Goal: Task Accomplishment & Management: Manage account settings

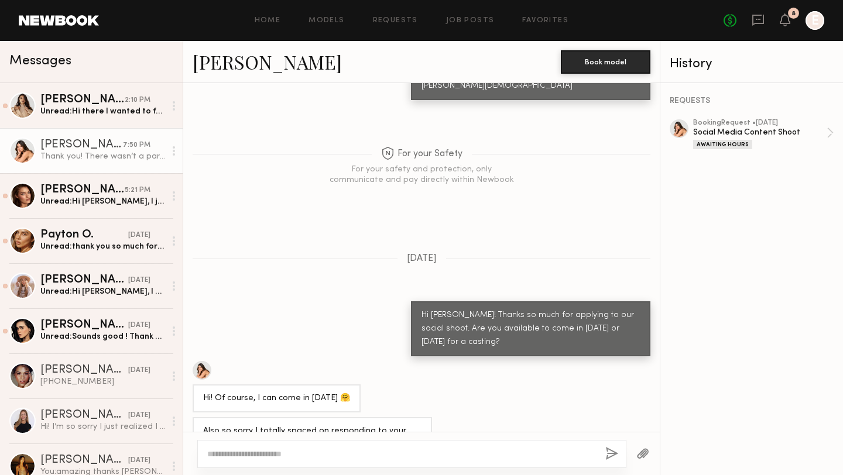
scroll to position [2439, 0]
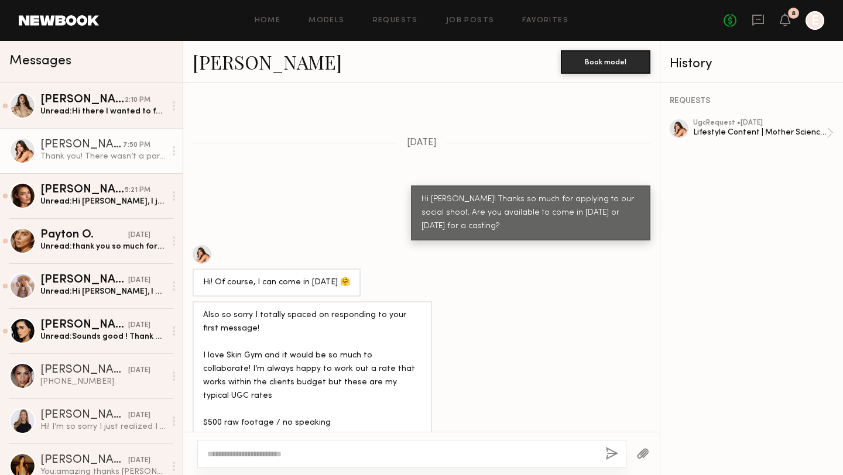
scroll to position [2349, 0]
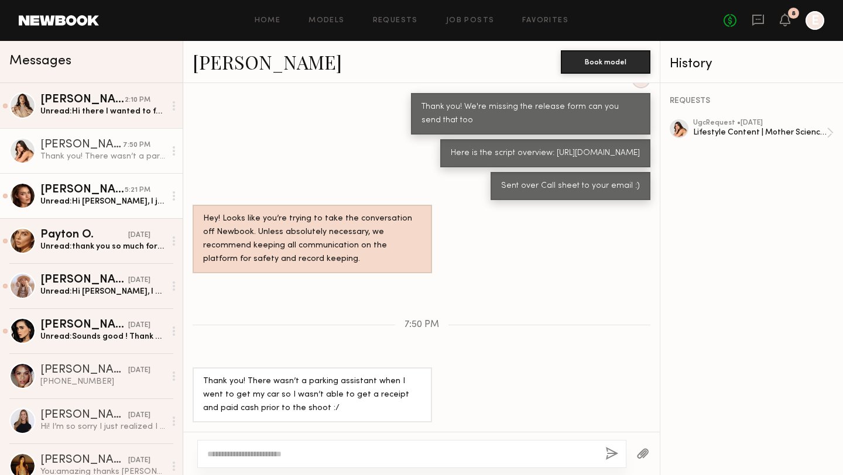
click at [84, 198] on div "Unread: Hi Krishna, I just submitted the content and wanted to let you know tha…" at bounding box center [102, 201] width 125 height 11
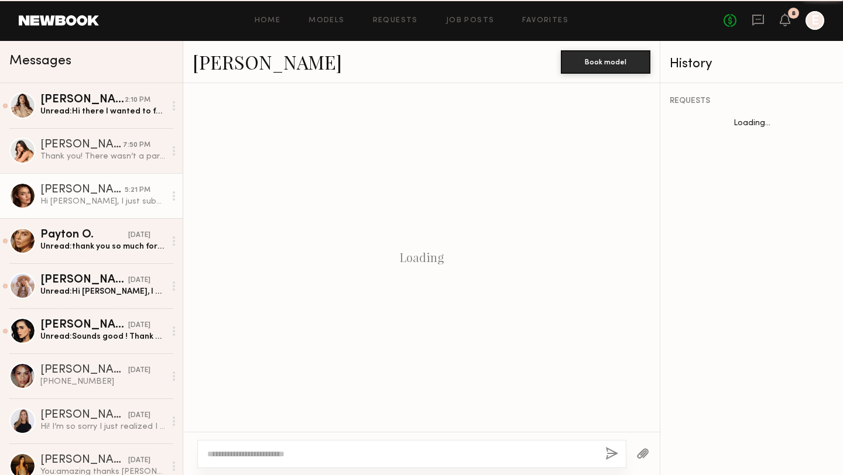
scroll to position [898, 0]
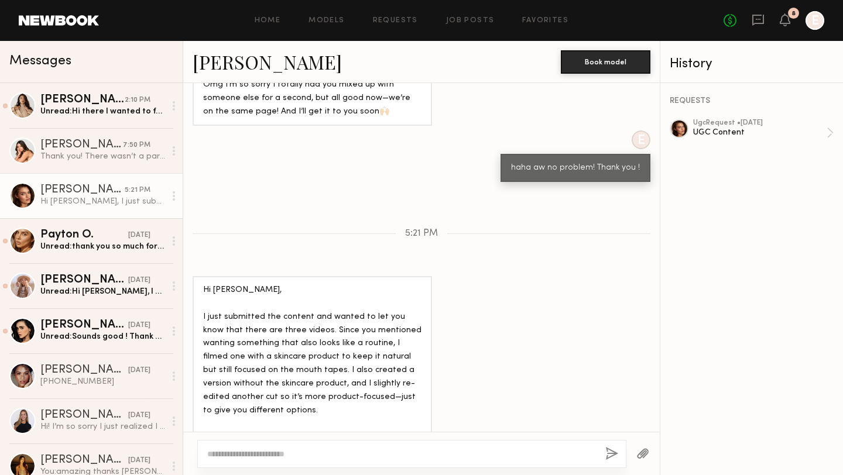
click at [324, 455] on textarea at bounding box center [401, 455] width 389 height 12
type textarea "**********"
click at [612, 457] on button "button" at bounding box center [611, 454] width 13 height 15
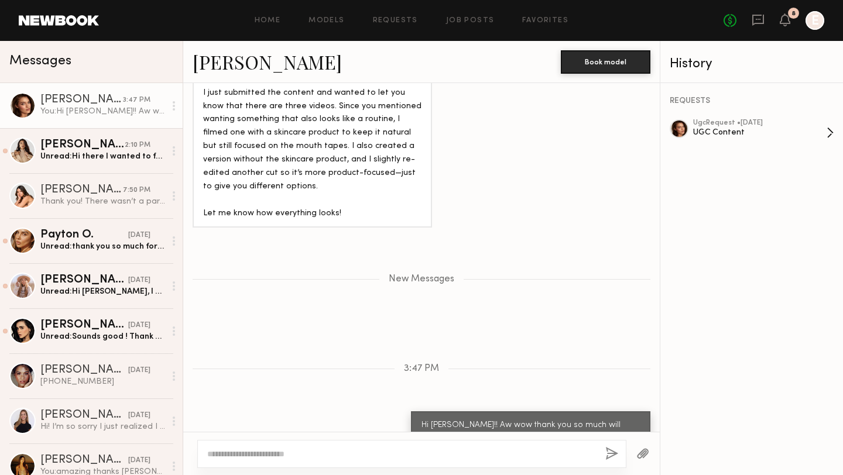
click at [724, 138] on div "ugc Request • 09/02/2025 UGC Content" at bounding box center [760, 132] width 134 height 27
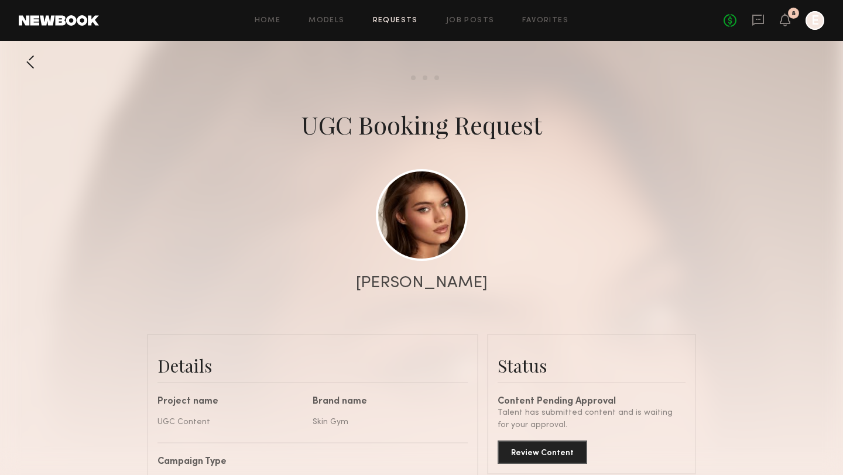
scroll to position [1056, 0]
click at [524, 345] on div "Status Content Pending Approval Talent has submitted content and is waiting for…" at bounding box center [592, 404] width 188 height 119
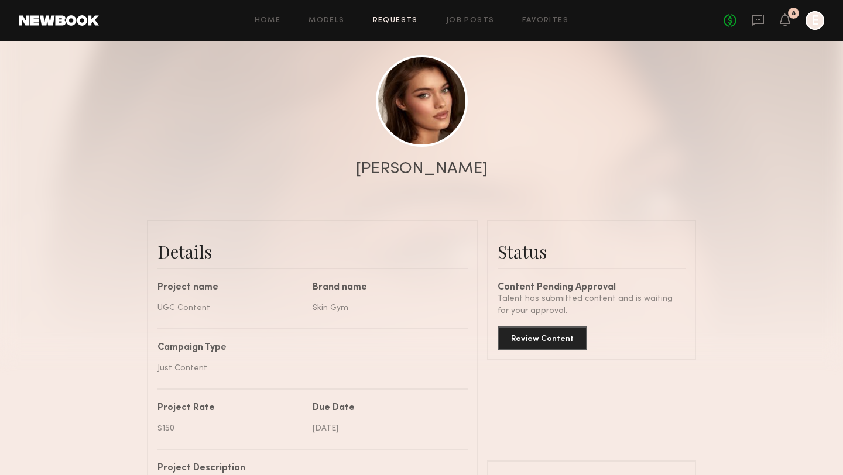
scroll to position [4159, 0]
click at [521, 333] on button "Review Content" at bounding box center [543, 337] width 90 height 23
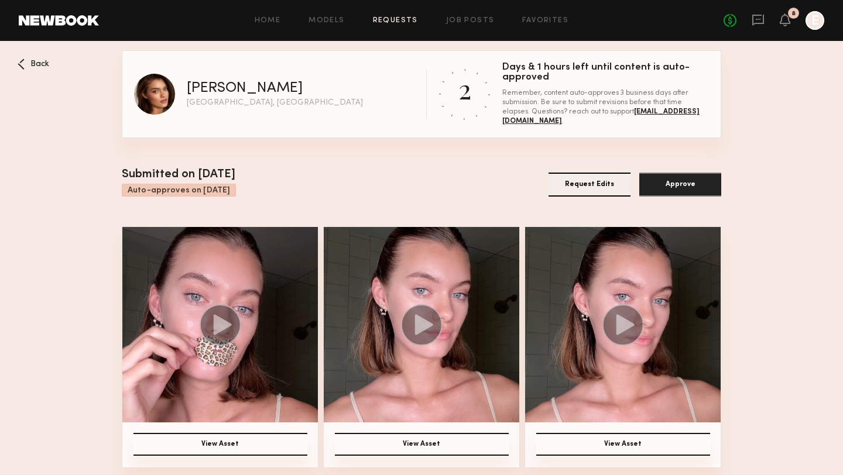
click at [269, 278] on img at bounding box center [220, 325] width 196 height 196
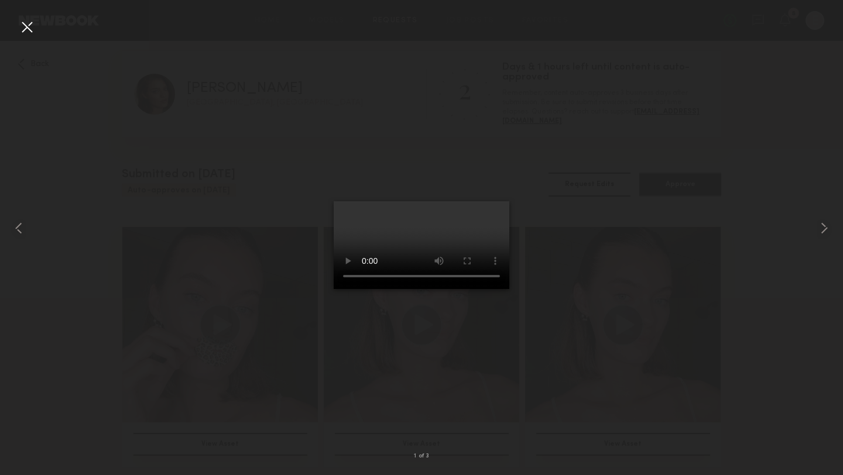
click at [28, 28] on div at bounding box center [27, 27] width 19 height 19
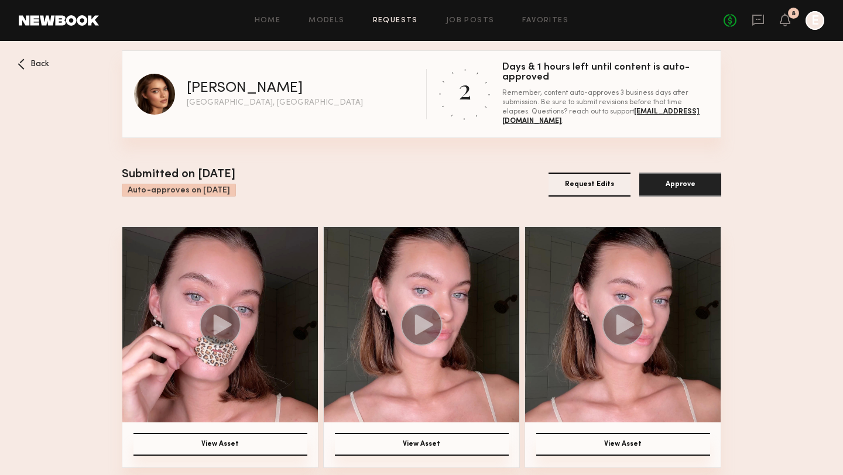
click at [360, 437] on button "View Asset" at bounding box center [422, 444] width 174 height 23
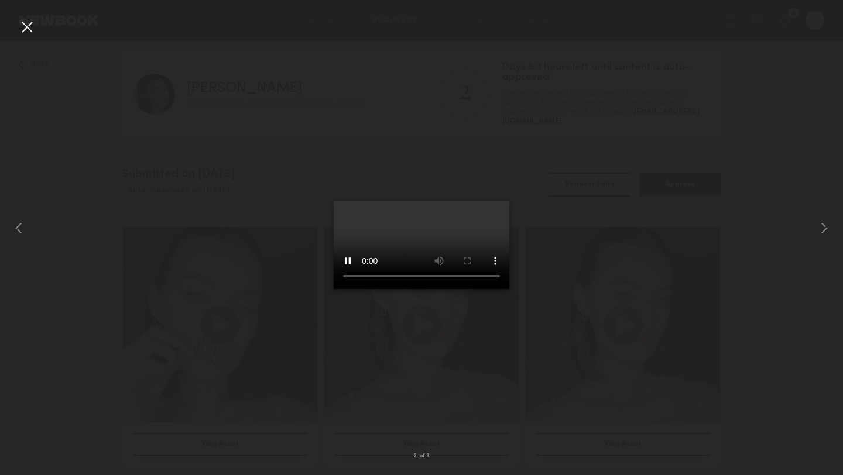
click at [29, 22] on div at bounding box center [27, 27] width 19 height 19
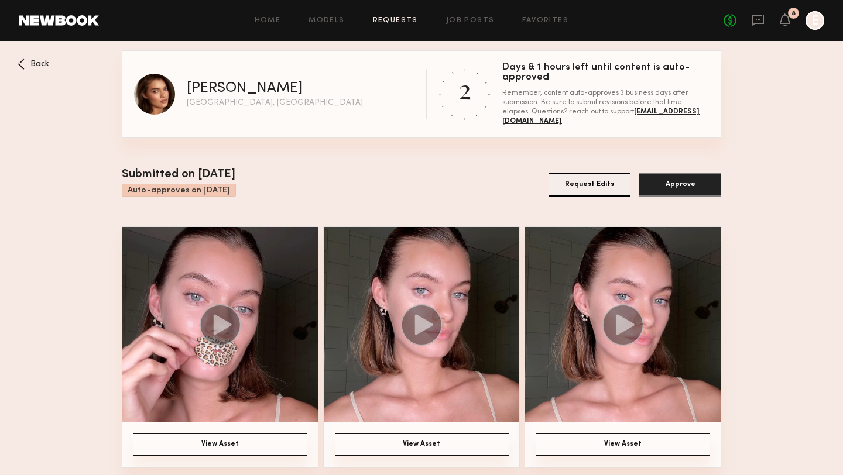
click at [639, 439] on button "View Asset" at bounding box center [623, 444] width 174 height 23
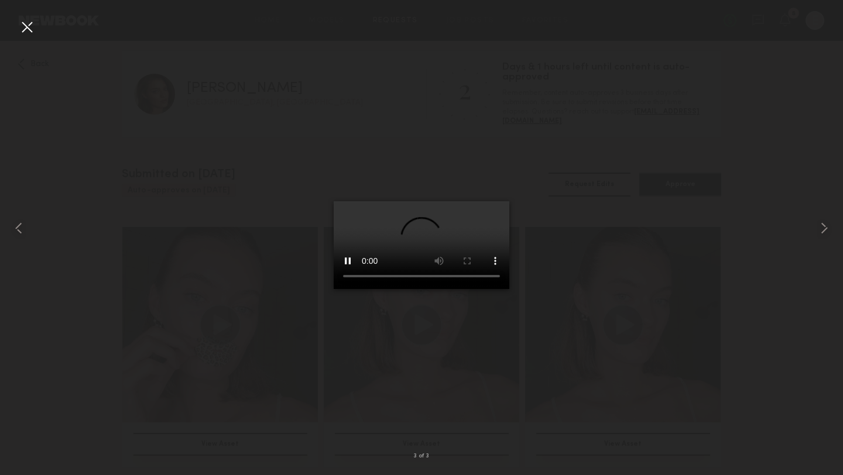
click at [26, 28] on div at bounding box center [27, 27] width 19 height 19
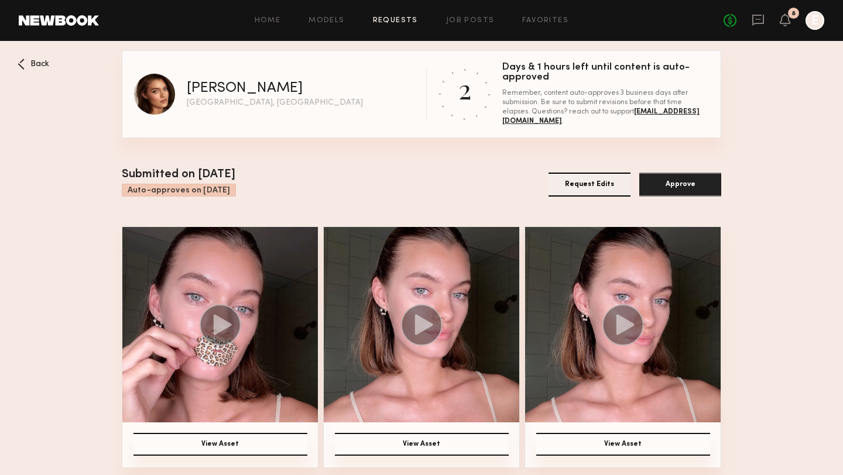
click at [354, 440] on button "View Asset" at bounding box center [422, 444] width 174 height 23
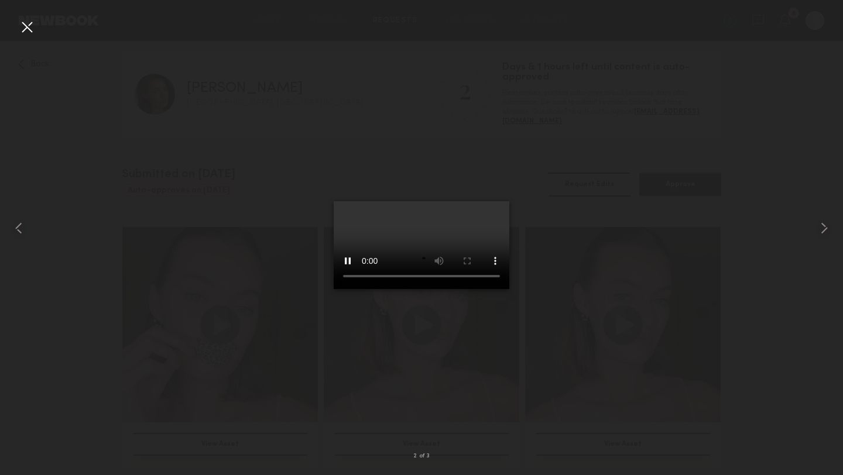
click at [32, 27] on div at bounding box center [27, 27] width 19 height 19
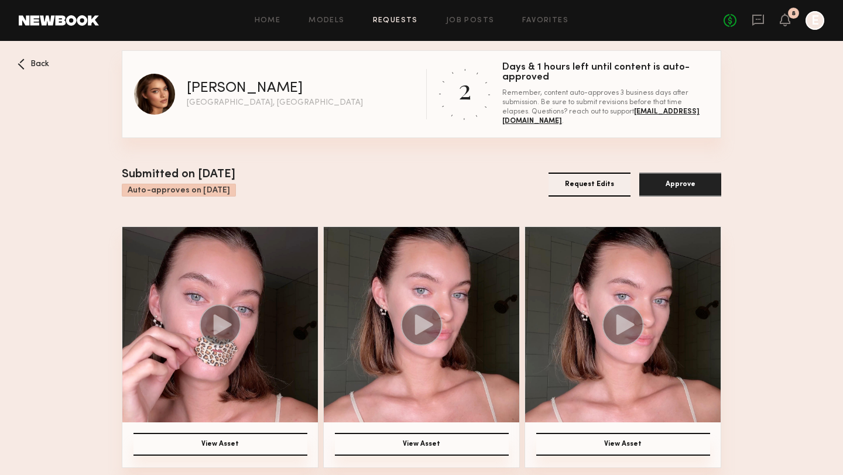
click at [233, 442] on button "View Asset" at bounding box center [221, 444] width 174 height 23
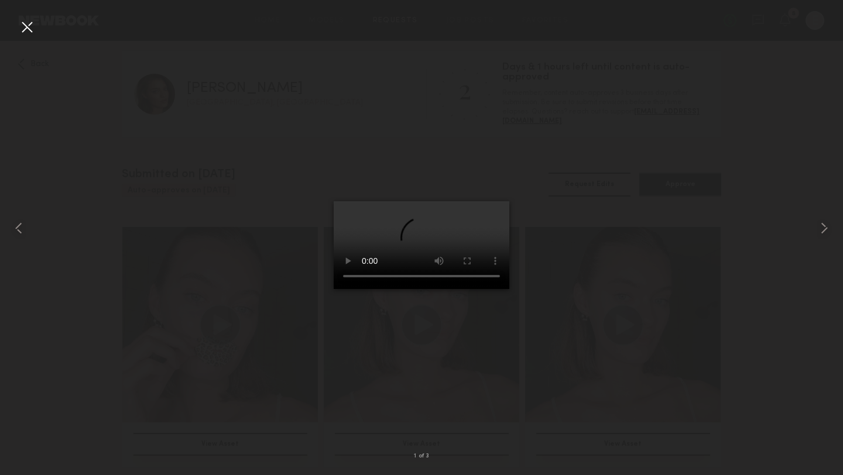
click at [488, 288] on video at bounding box center [422, 245] width 176 height 88
click at [826, 231] on common-icon at bounding box center [824, 228] width 19 height 19
click at [617, 314] on div at bounding box center [421, 228] width 843 height 419
click at [825, 233] on common-icon at bounding box center [824, 228] width 19 height 19
click at [32, 28] on div at bounding box center [27, 27] width 19 height 19
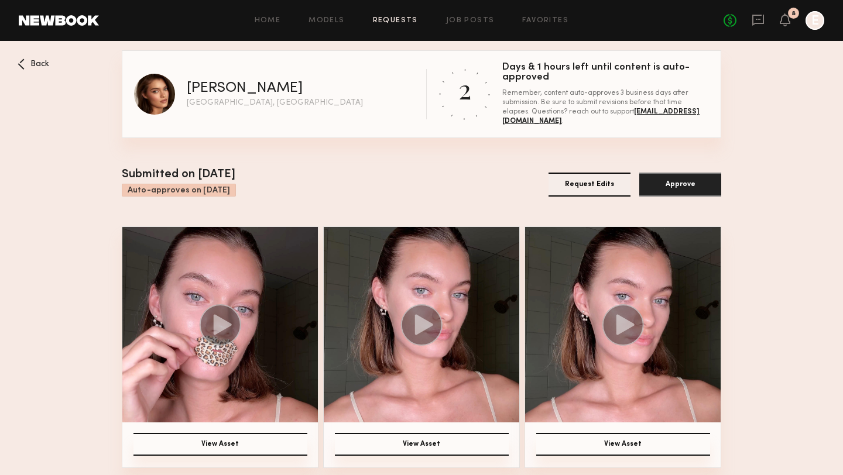
click at [567, 176] on button "Request Edits" at bounding box center [590, 185] width 82 height 24
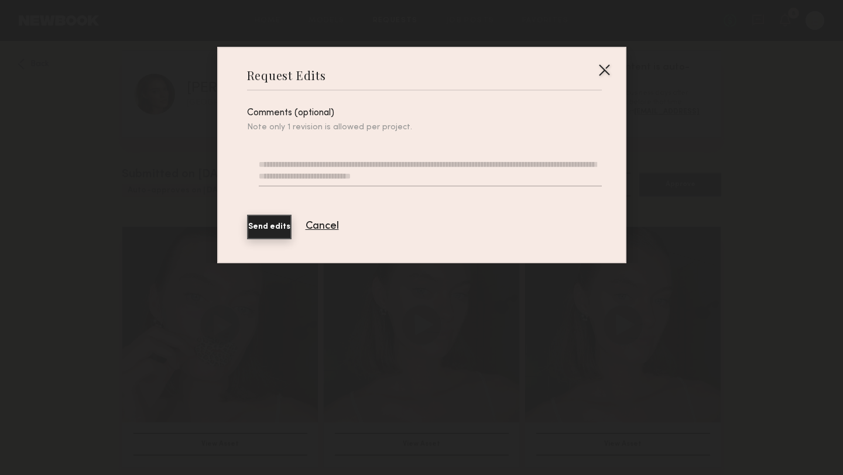
click at [353, 177] on textarea at bounding box center [430, 173] width 343 height 28
click at [609, 66] on div at bounding box center [604, 69] width 19 height 19
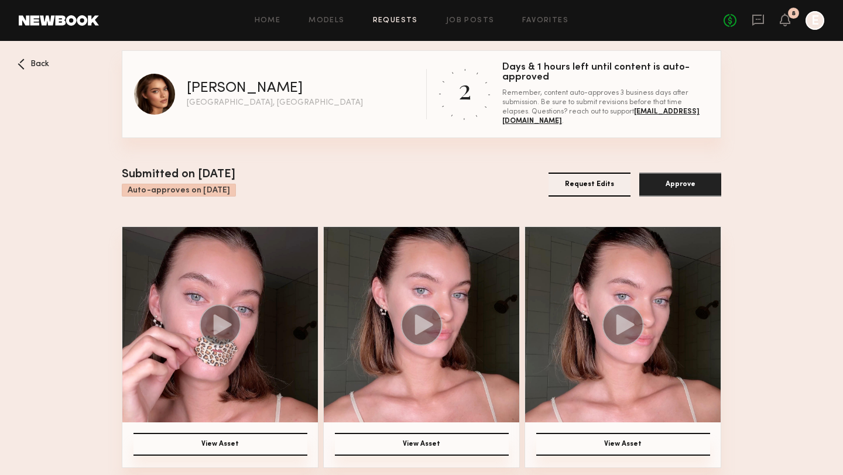
click at [285, 282] on img at bounding box center [220, 325] width 196 height 196
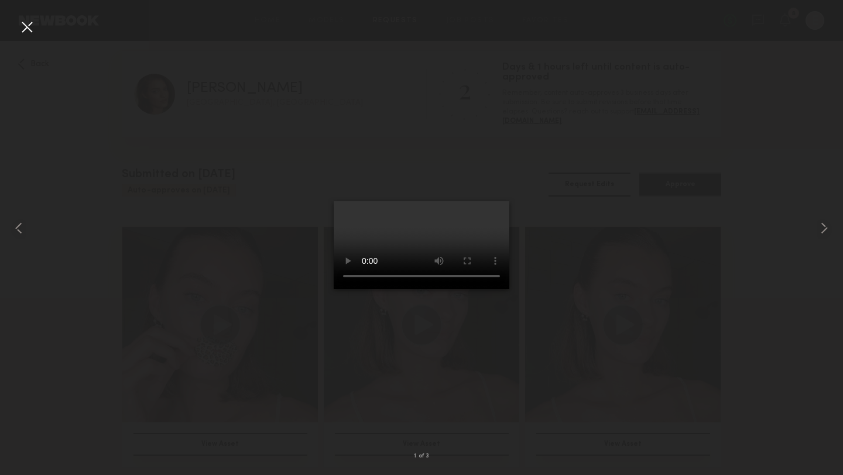
click at [28, 32] on div at bounding box center [27, 27] width 19 height 19
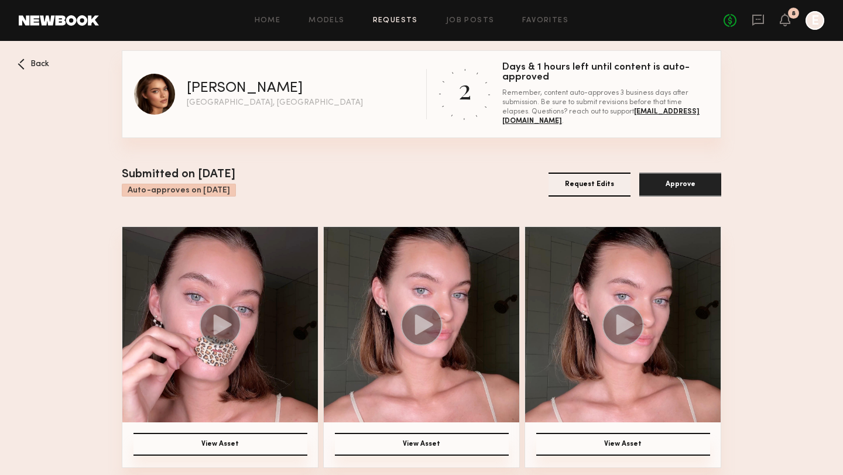
scroll to position [2, 0]
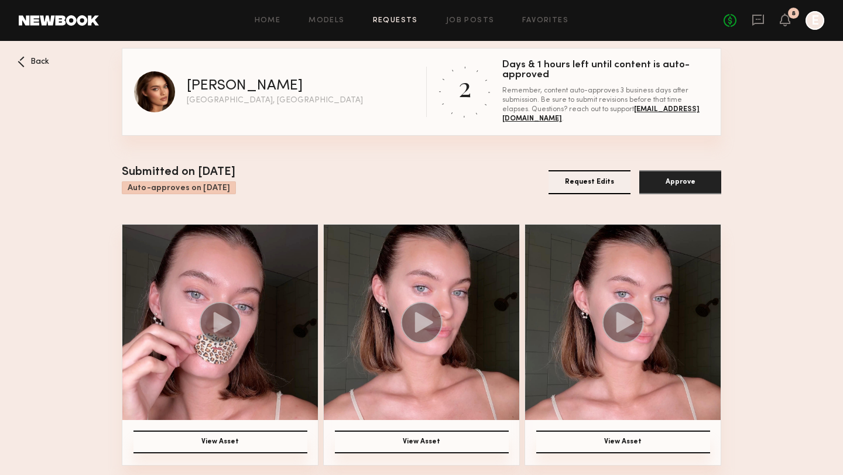
click at [595, 185] on button "Request Edits" at bounding box center [590, 182] width 82 height 24
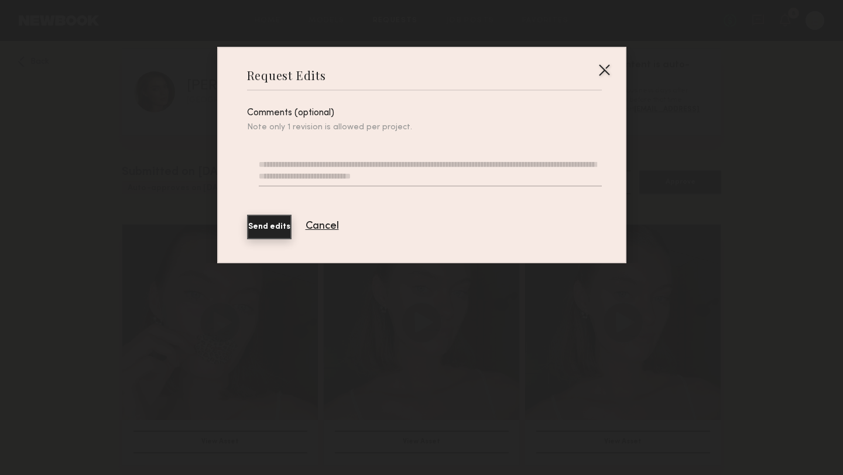
click at [411, 179] on textarea at bounding box center [430, 173] width 343 height 28
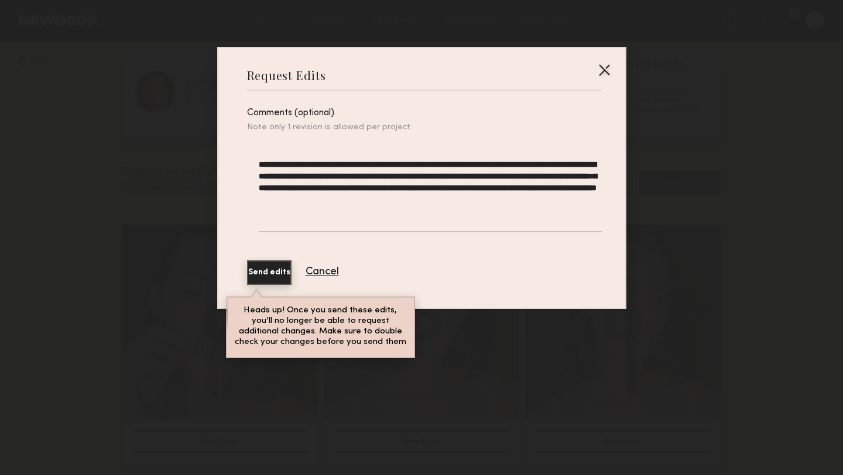
type textarea "**********"
click at [275, 271] on button "Send edits" at bounding box center [269, 273] width 45 height 25
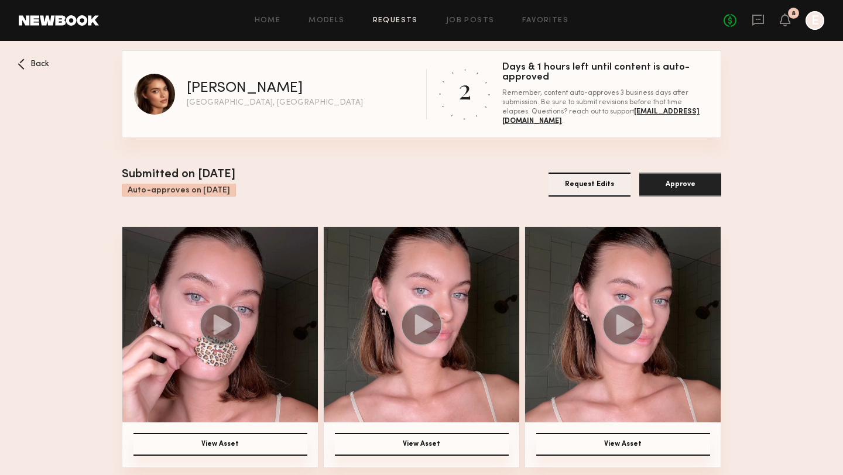
click at [564, 182] on button "Request Edits" at bounding box center [590, 185] width 82 height 24
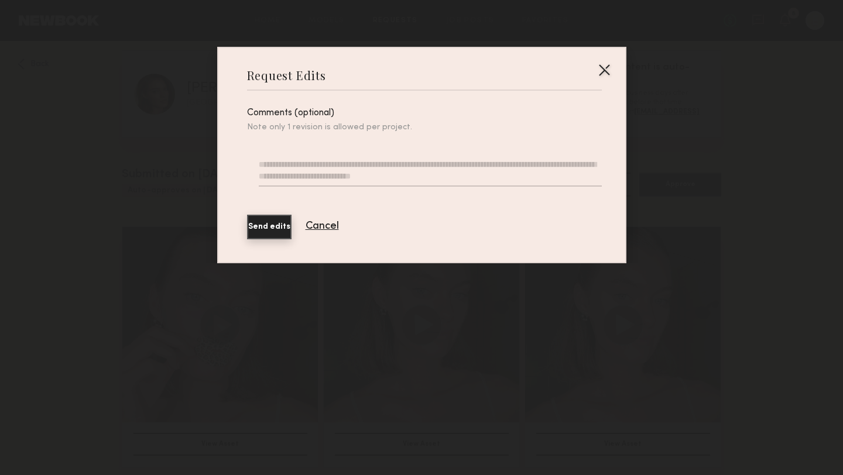
click at [607, 71] on div at bounding box center [604, 69] width 19 height 19
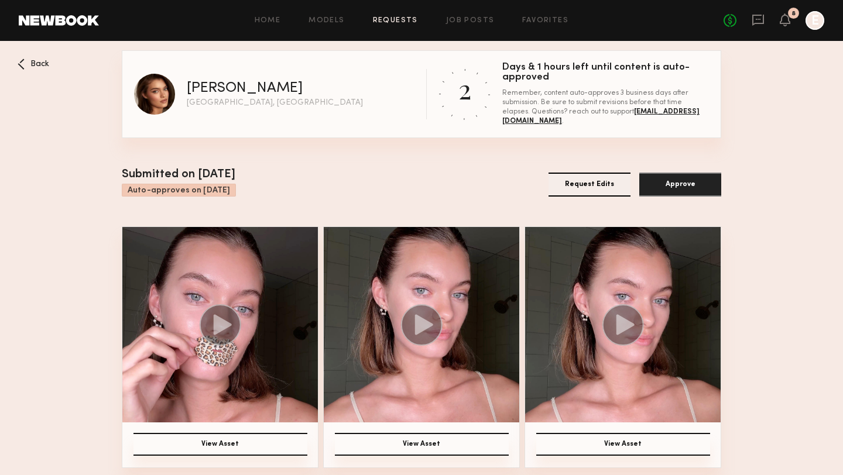
click at [566, 187] on button "Request Edits" at bounding box center [590, 185] width 82 height 24
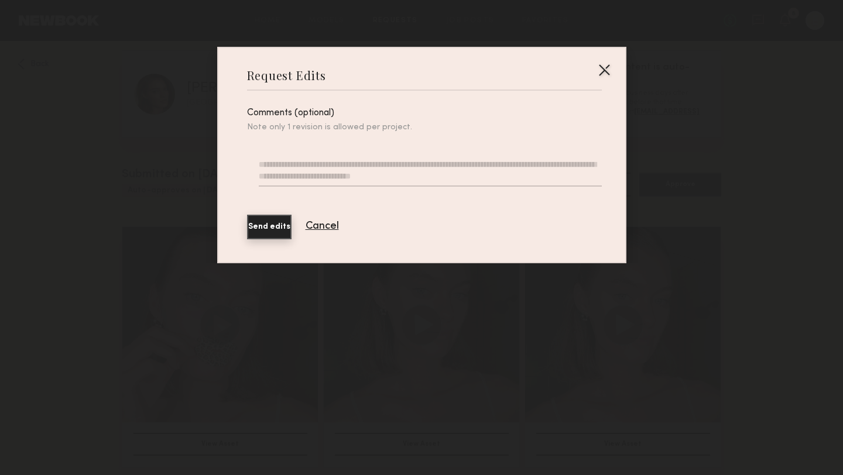
click at [478, 171] on textarea at bounding box center [430, 173] width 343 height 28
click at [339, 226] on button "Cancel" at bounding box center [322, 226] width 33 height 11
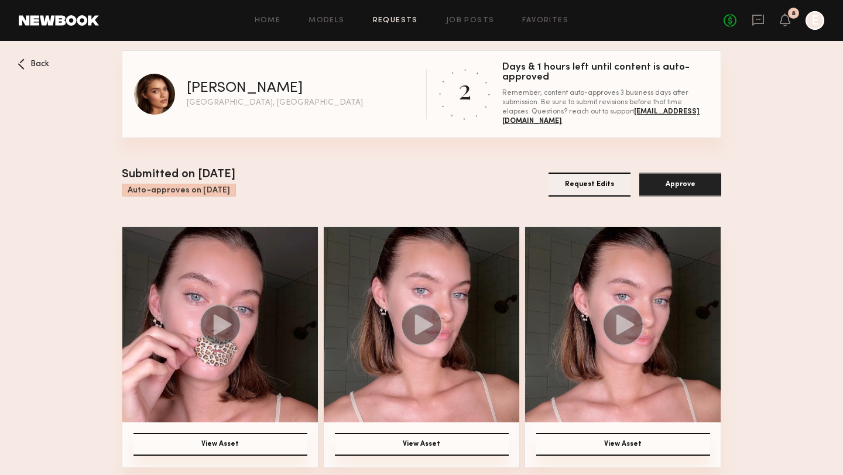
click at [227, 386] on img at bounding box center [220, 325] width 196 height 196
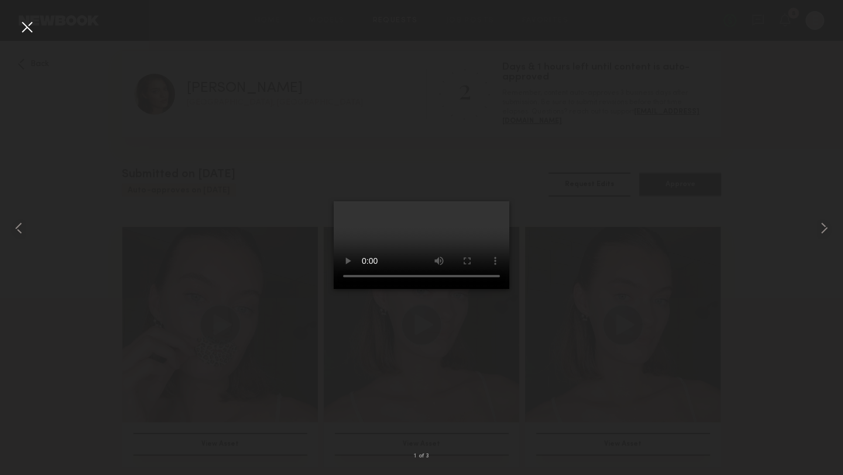
click at [38, 26] on div at bounding box center [421, 228] width 843 height 419
click at [24, 34] on div at bounding box center [27, 27] width 19 height 19
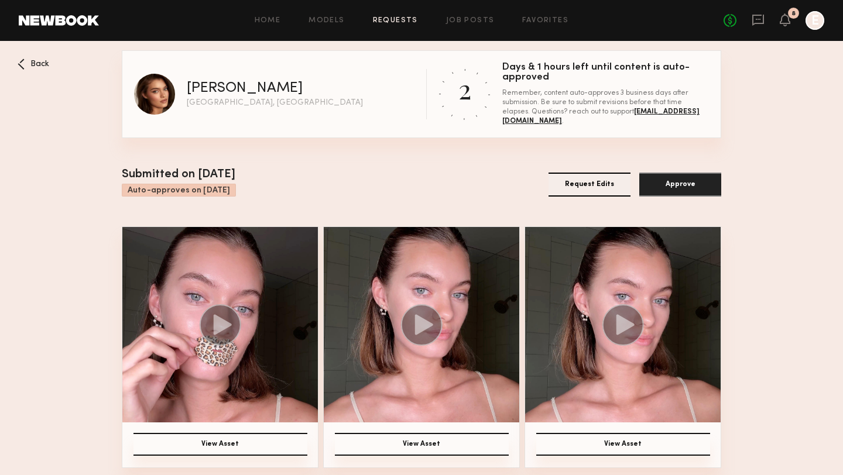
click at [570, 189] on button "Request Edits" at bounding box center [590, 185] width 82 height 24
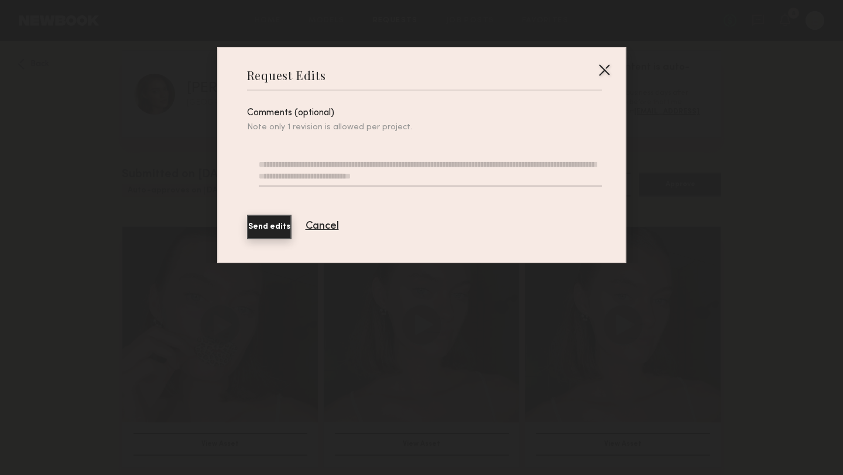
click at [481, 162] on textarea at bounding box center [430, 173] width 343 height 28
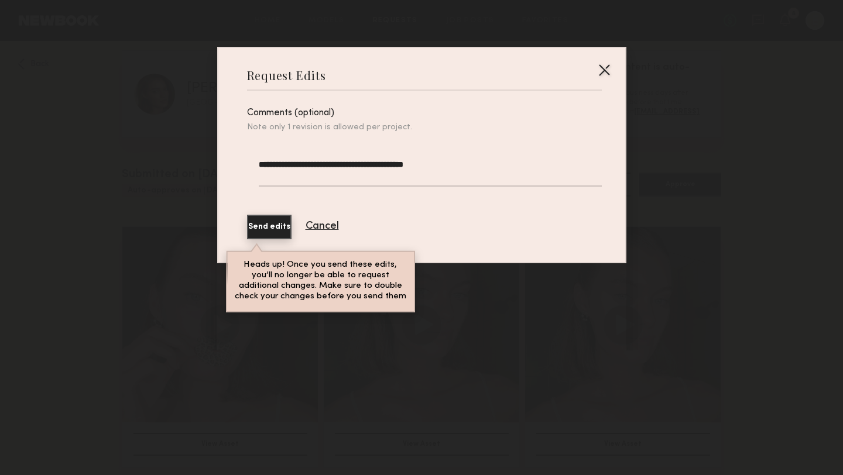
drag, startPoint x: 489, startPoint y: 159, endPoint x: 249, endPoint y: 158, distance: 240.1
click at [249, 158] on div "**********" at bounding box center [424, 168] width 355 height 70
type textarea "**********"
click at [279, 225] on button "Send edits" at bounding box center [269, 227] width 45 height 25
